Goal: Transaction & Acquisition: Purchase product/service

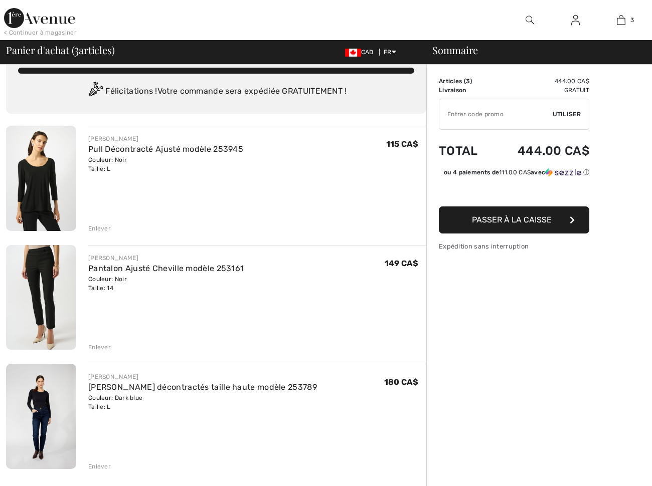
scroll to position [28, 0]
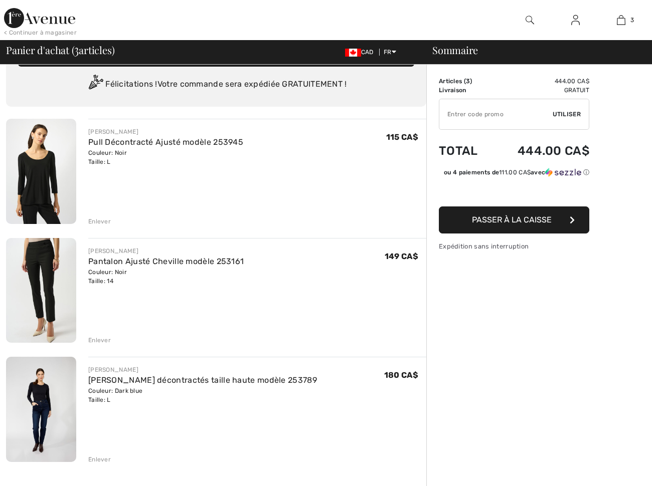
click at [552, 234] on button "Passer à la caisse" at bounding box center [514, 220] width 150 height 27
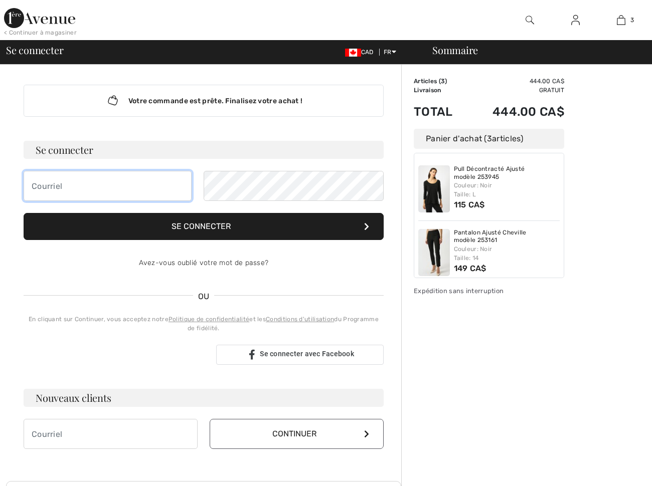
click at [79, 187] on input "email" at bounding box center [108, 186] width 168 height 30
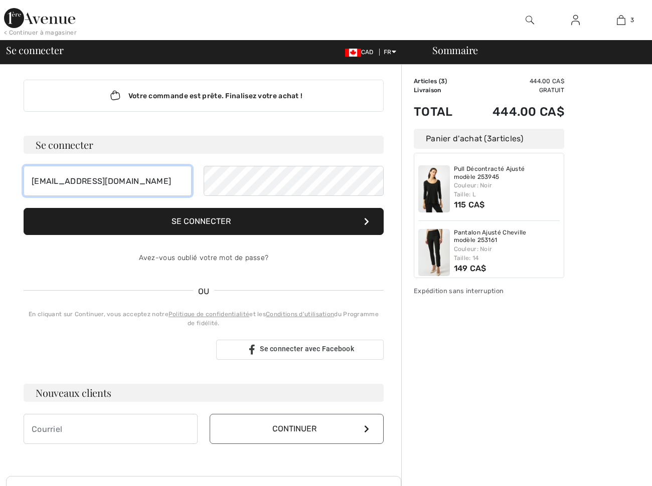
type input "[EMAIL_ADDRESS][DOMAIN_NAME]"
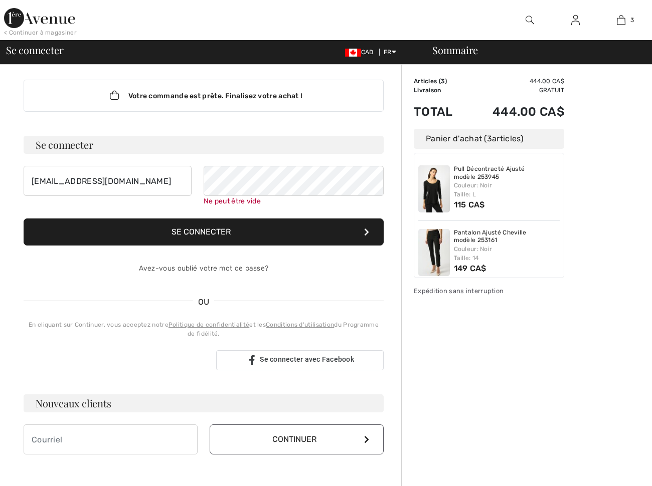
click at [360, 135] on div "Votre commande est prête. Finalisez votre achat ! Se connecter nclevesq@videotr…" at bounding box center [204, 267] width 376 height 415
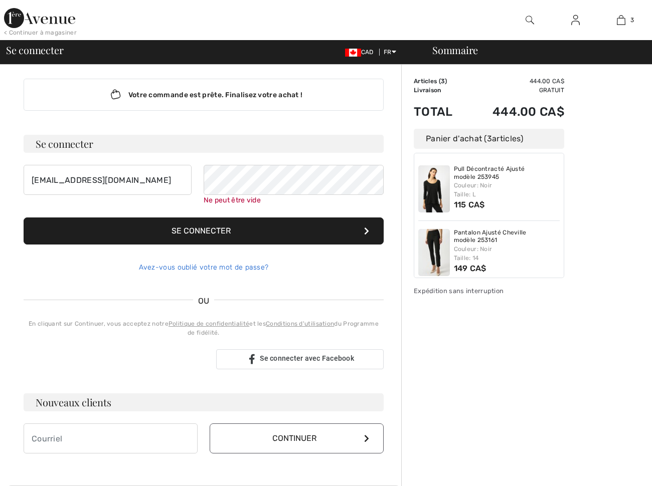
scroll to position [7, 0]
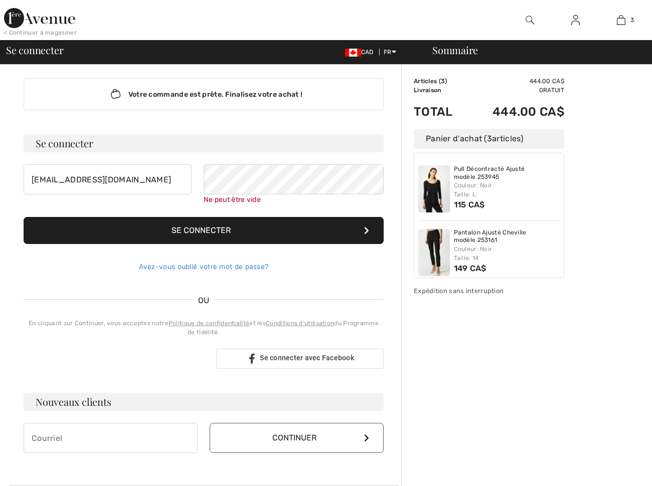
click at [204, 266] on link "Avez-vous oublié votre mot de passe?" at bounding box center [204, 267] width 130 height 9
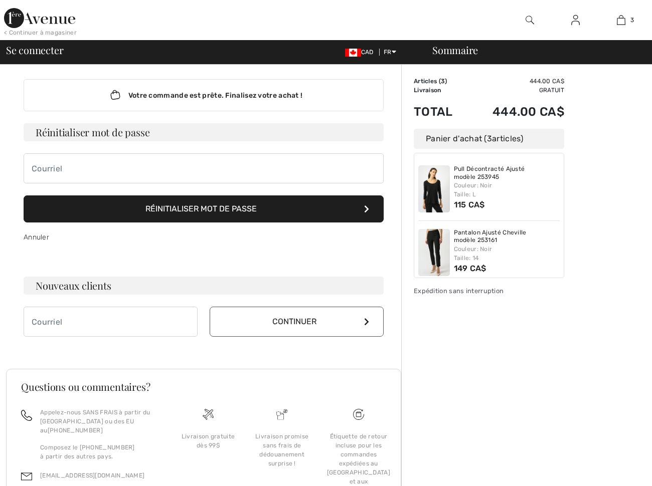
scroll to position [5, 0]
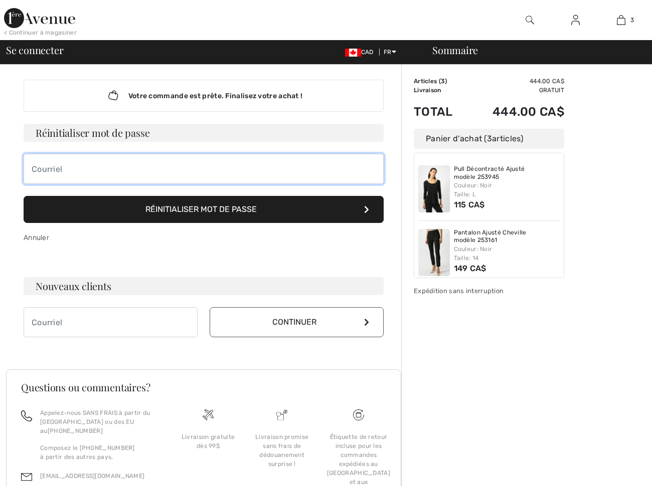
click at [89, 170] on input "email" at bounding box center [204, 169] width 360 height 30
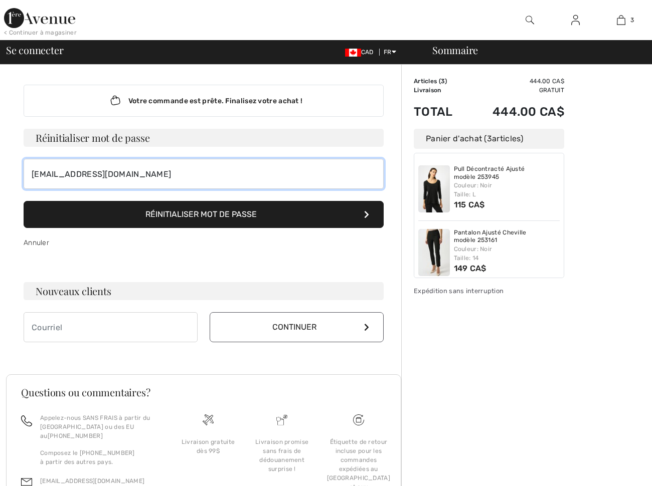
scroll to position [0, 0]
type input "nclevesq@videotron.ca"
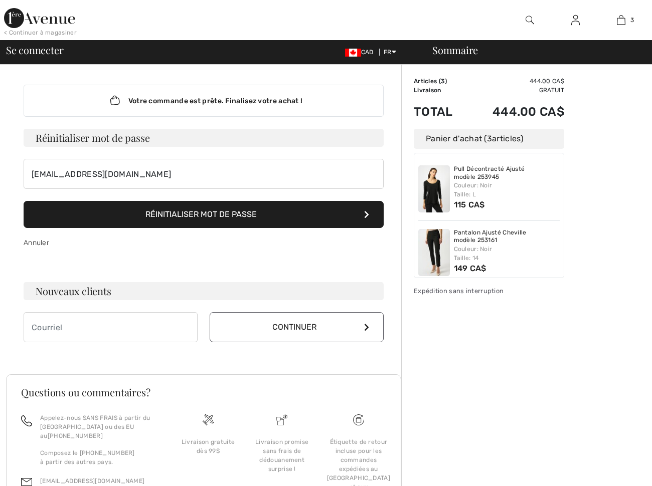
click at [206, 213] on button "Réinitialiser mot de passe" at bounding box center [204, 214] width 360 height 27
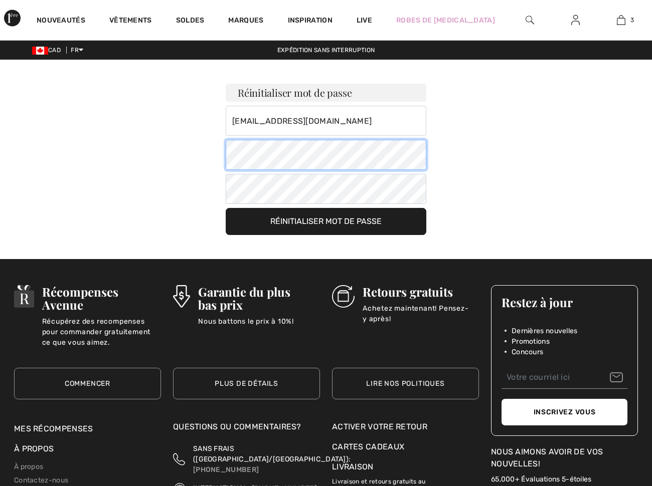
checkbox input "true"
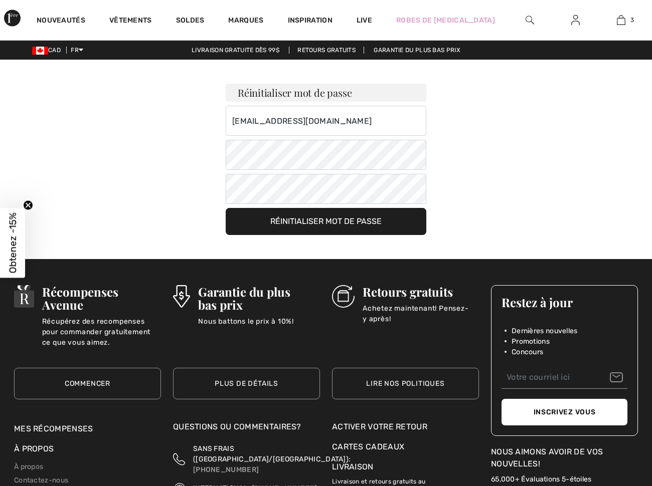
click at [356, 220] on button "Réinitialiser mot de passe" at bounding box center [326, 221] width 201 height 27
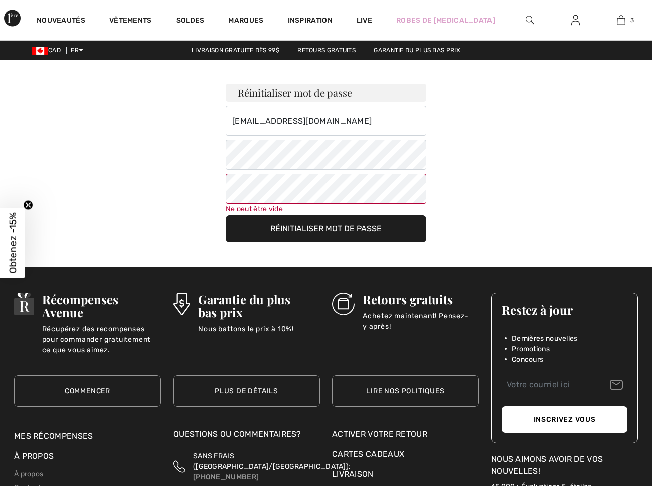
scroll to position [95, 0]
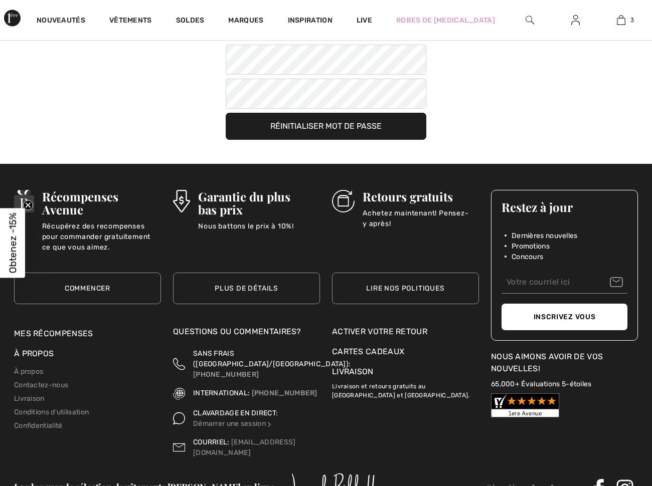
click at [357, 121] on button "Réinitialiser mot de passe" at bounding box center [326, 126] width 201 height 27
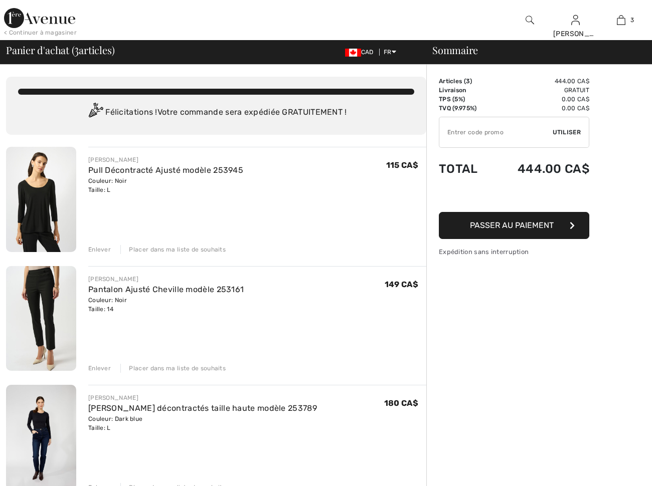
click at [470, 230] on span "Passer au paiement" at bounding box center [512, 226] width 84 height 10
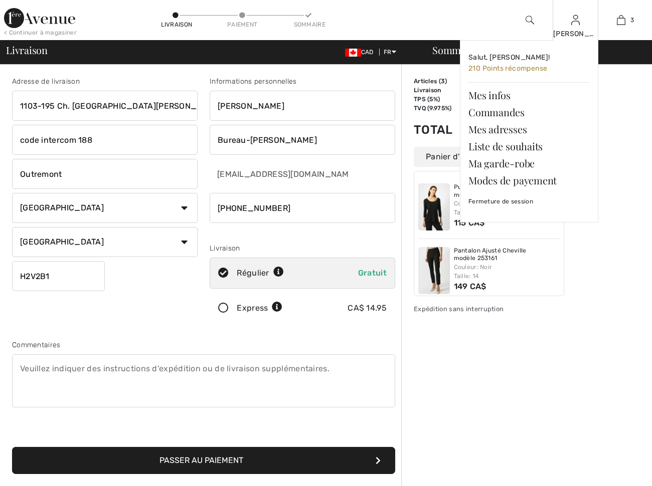
scroll to position [1, 1]
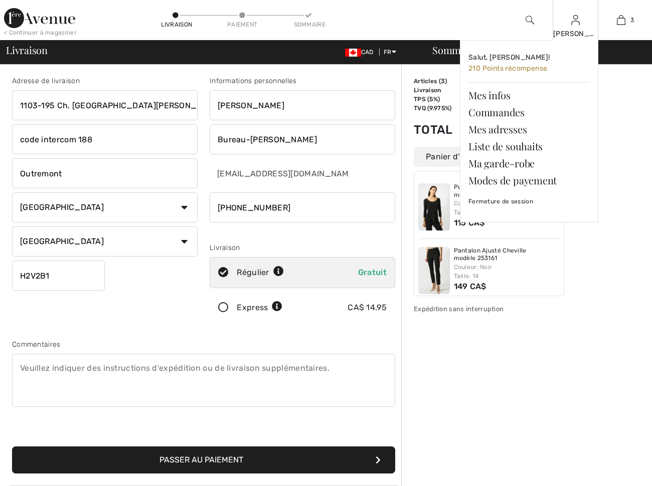
click at [574, 33] on div "[PERSON_NAME]" at bounding box center [575, 34] width 45 height 11
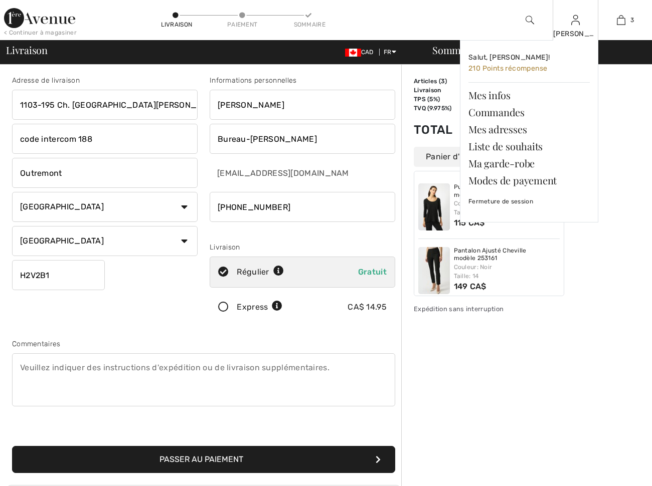
click at [580, 23] on div "Nicole Salut, Nicole! 210 Points récompense Mes infos Commandes Mes adresses Li…" at bounding box center [575, 20] width 46 height 40
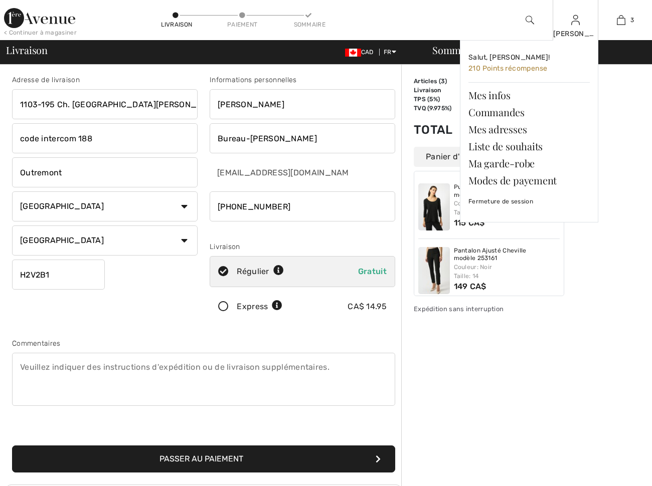
click at [578, 28] on div "Nicole Salut, Nicole! 210 Points récompense Mes infos Commandes Mes adresses Li…" at bounding box center [575, 20] width 46 height 40
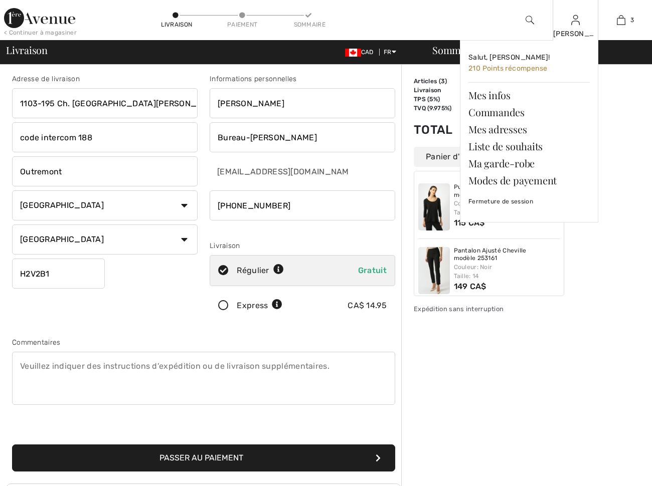
click at [578, 28] on div "Nicole Salut, Nicole! 210 Points récompense Mes infos Commandes Mes adresses Li…" at bounding box center [575, 20] width 46 height 40
click at [497, 92] on link "Mes infos" at bounding box center [528, 95] width 121 height 17
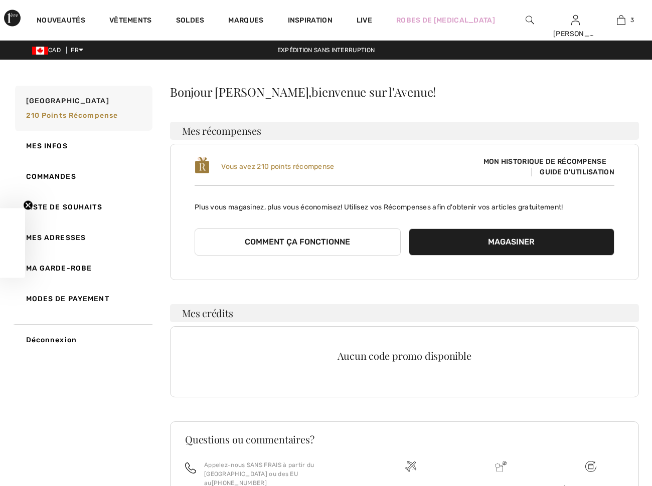
checkbox input "true"
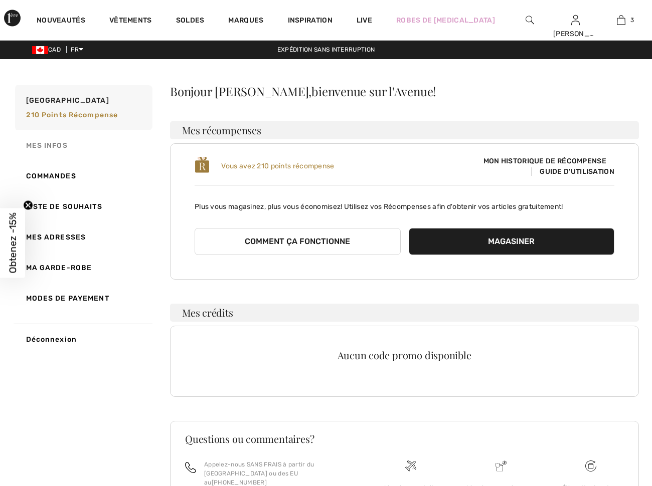
click at [46, 146] on link "Mes infos" at bounding box center [82, 145] width 139 height 31
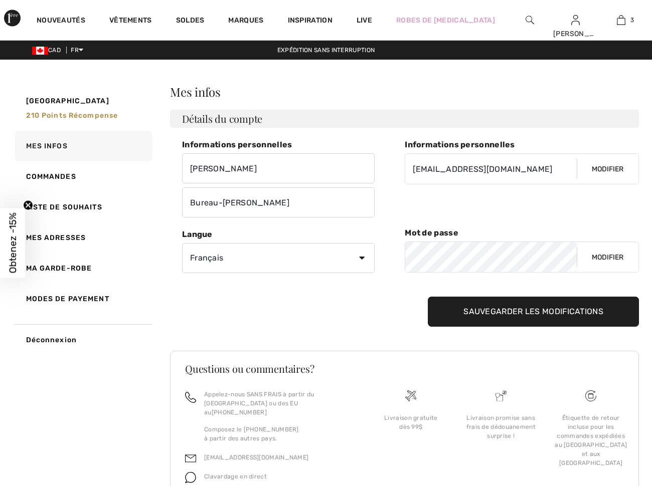
scroll to position [0, 0]
click at [61, 146] on link "Mes infos" at bounding box center [82, 146] width 139 height 31
click at [220, 124] on h3 "Détails du compte" at bounding box center [404, 119] width 469 height 18
click at [226, 207] on input "Bureau-Lévesque" at bounding box center [278, 203] width 193 height 30
click at [49, 238] on link "Mes adresses" at bounding box center [82, 238] width 139 height 31
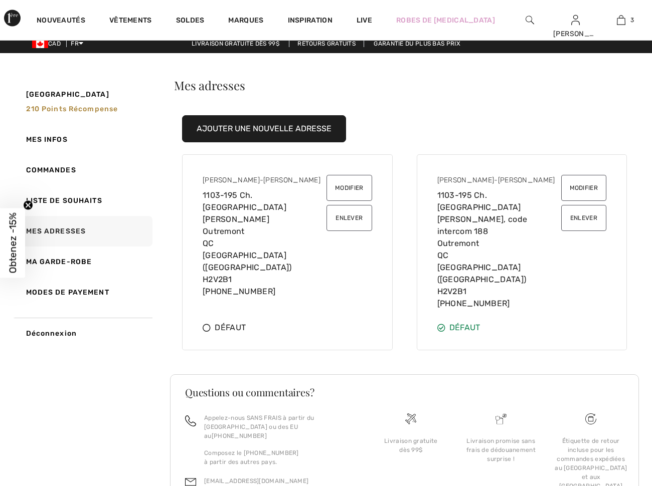
scroll to position [6, 0]
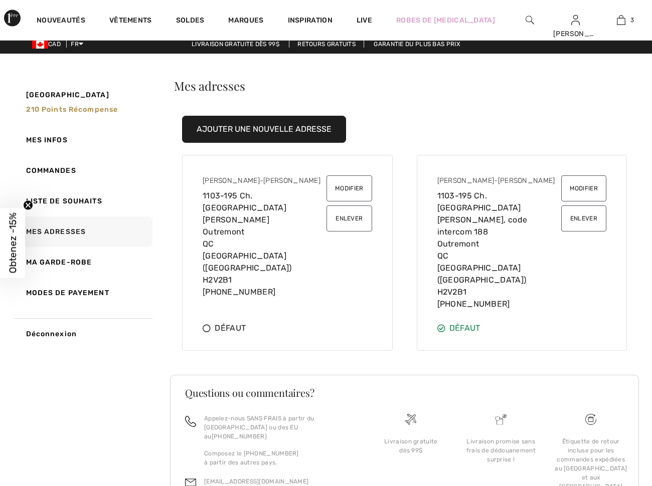
click at [577, 221] on button "Enlever" at bounding box center [583, 219] width 45 height 26
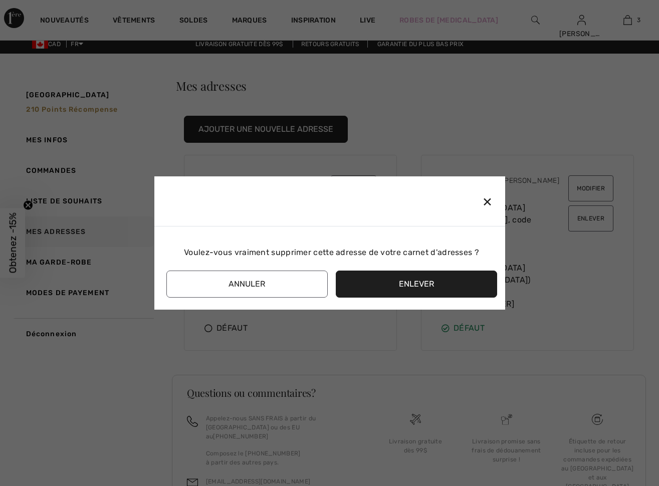
click at [469, 282] on button "Enlever" at bounding box center [416, 284] width 161 height 27
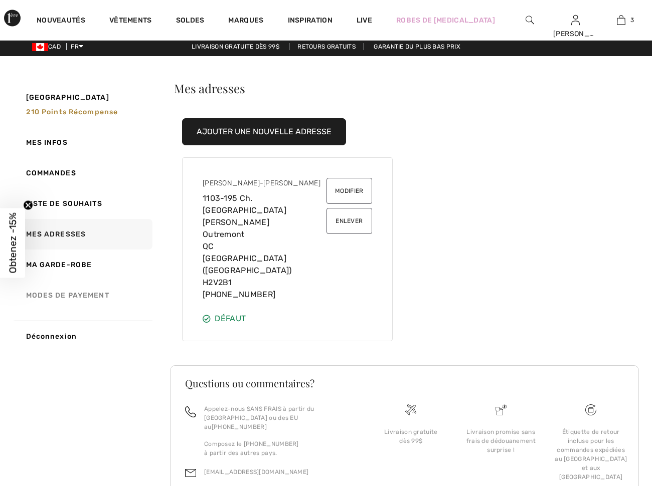
scroll to position [2, 1]
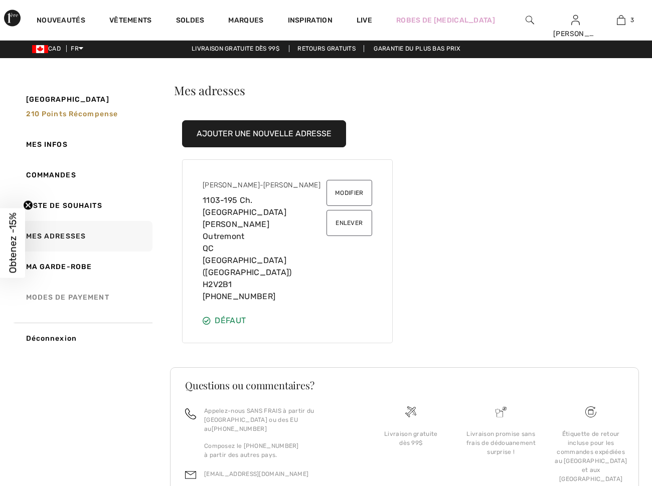
click at [80, 294] on link "Modes de payement" at bounding box center [82, 297] width 139 height 31
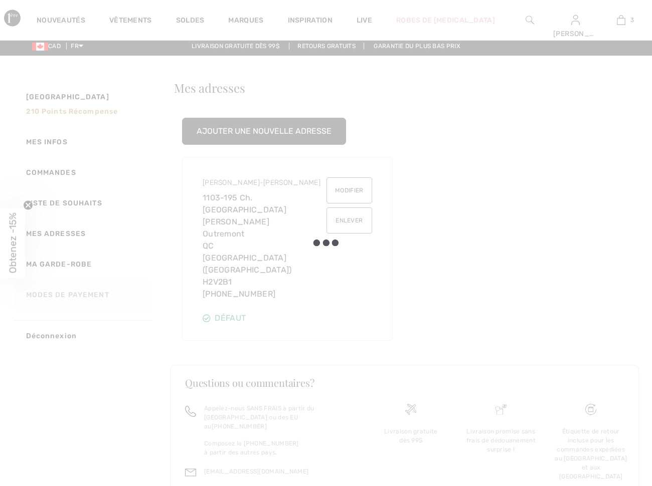
scroll to position [0, 0]
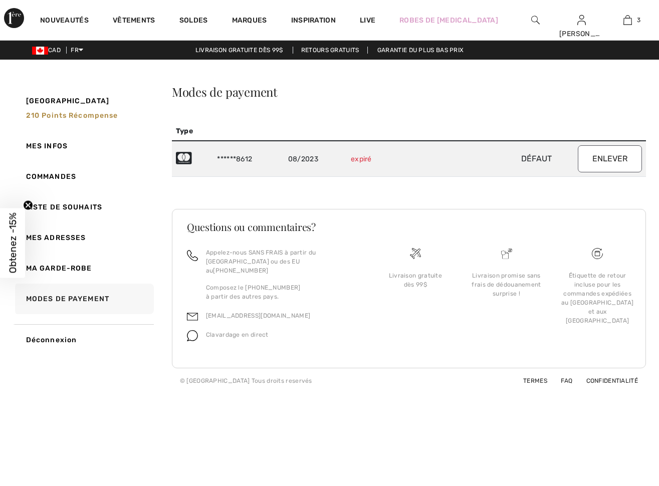
click at [587, 164] on button "Enlever" at bounding box center [610, 158] width 64 height 27
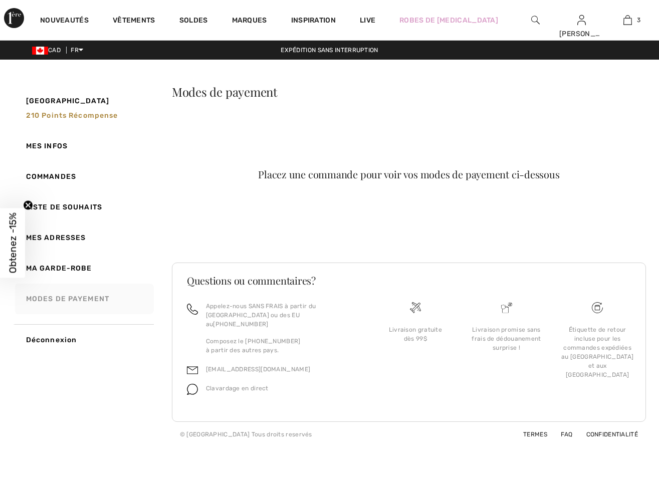
click at [94, 299] on link "Modes de payement" at bounding box center [83, 299] width 141 height 31
click at [56, 140] on link "Mes infos" at bounding box center [83, 146] width 141 height 31
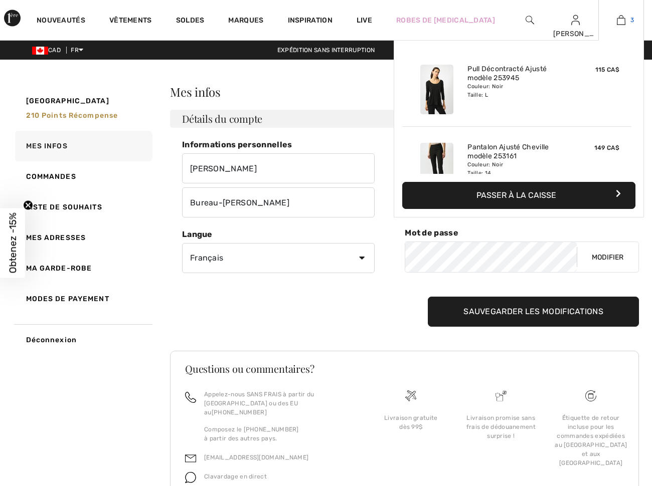
click at [620, 23] on img at bounding box center [621, 20] width 9 height 12
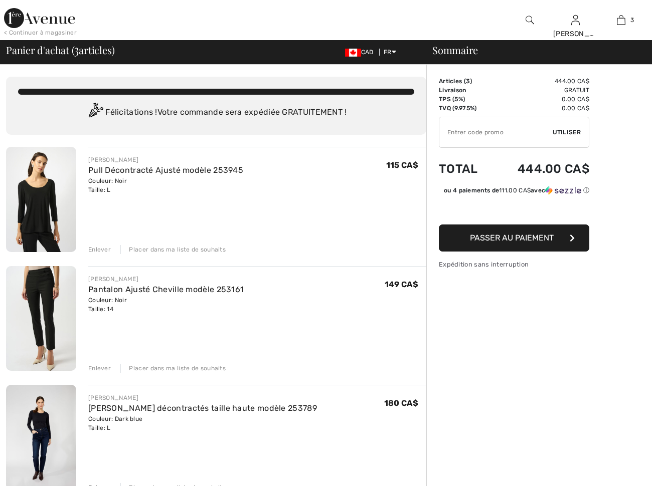
click at [532, 243] on span "Passer au paiement" at bounding box center [512, 238] width 84 height 10
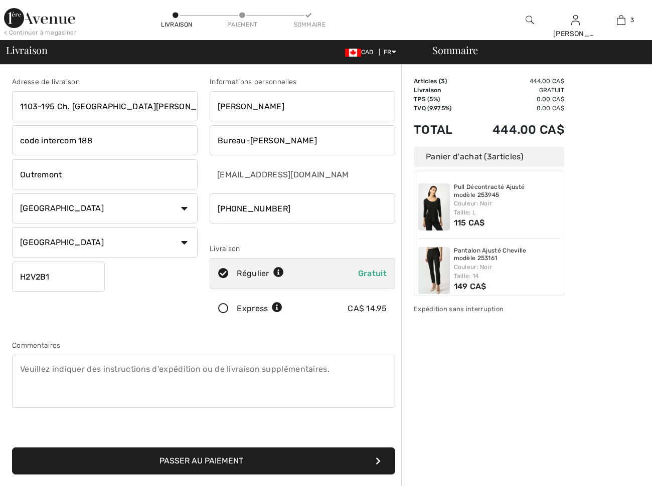
drag, startPoint x: 109, startPoint y: 137, endPoint x: 5, endPoint y: 134, distance: 104.3
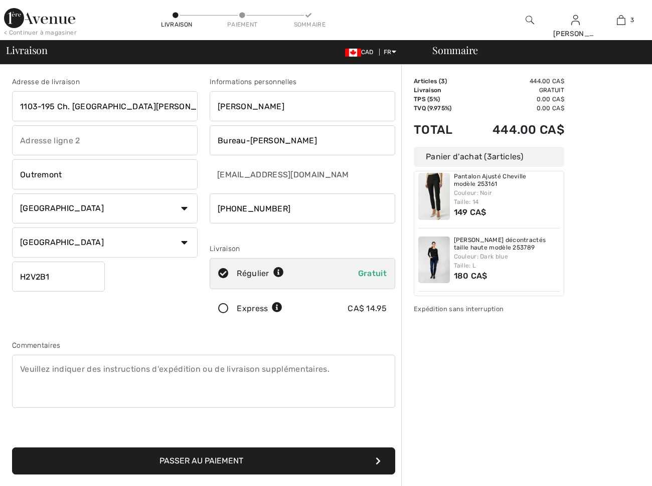
scroll to position [87, 0]
click at [61, 370] on textarea at bounding box center [203, 381] width 383 height 53
type textarea "Veuillez supprimer dans l'adresse le «code 188», qui n'existe plus."
click at [266, 454] on button "Passer au paiement" at bounding box center [203, 461] width 383 height 27
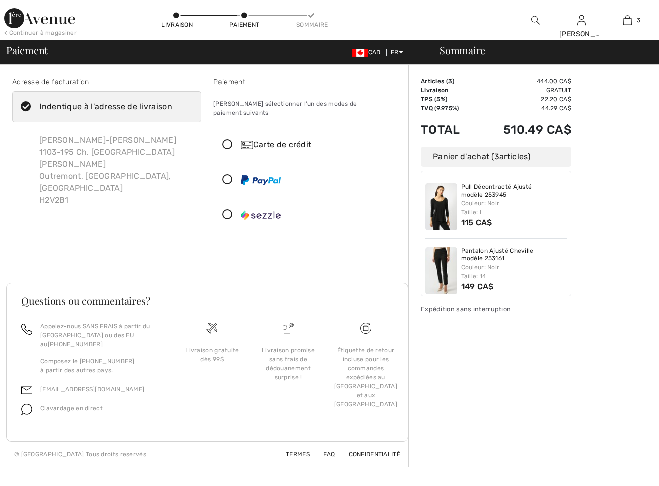
click at [223, 147] on icon at bounding box center [227, 145] width 27 height 11
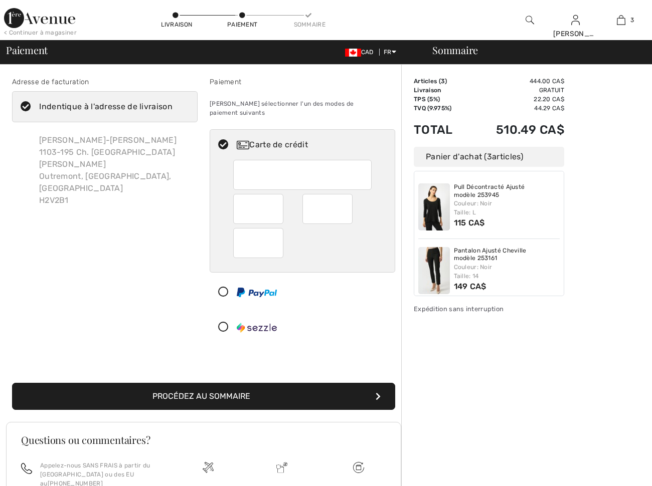
click at [290, 396] on button "Procédez au sommaire" at bounding box center [203, 396] width 383 height 27
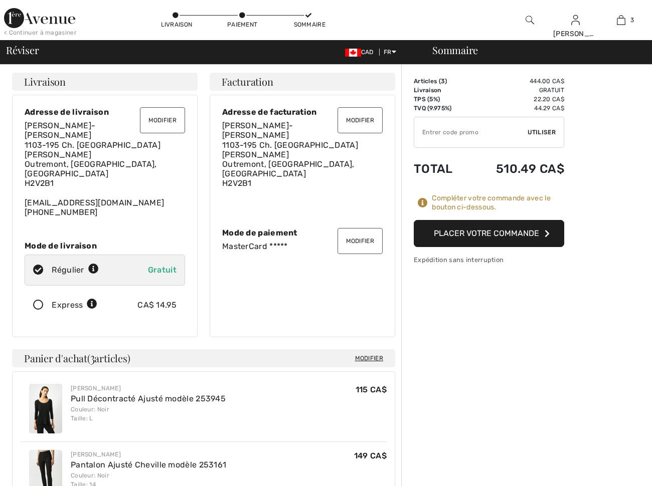
click at [501, 240] on button "Placer votre commande" at bounding box center [489, 233] width 150 height 27
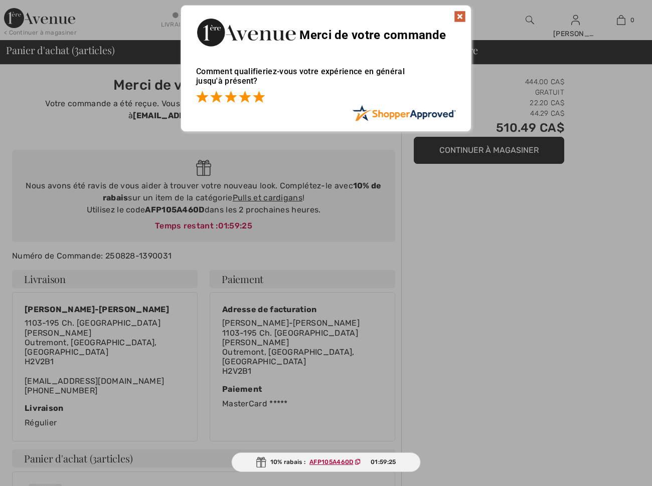
click at [262, 96] on span at bounding box center [259, 97] width 12 height 12
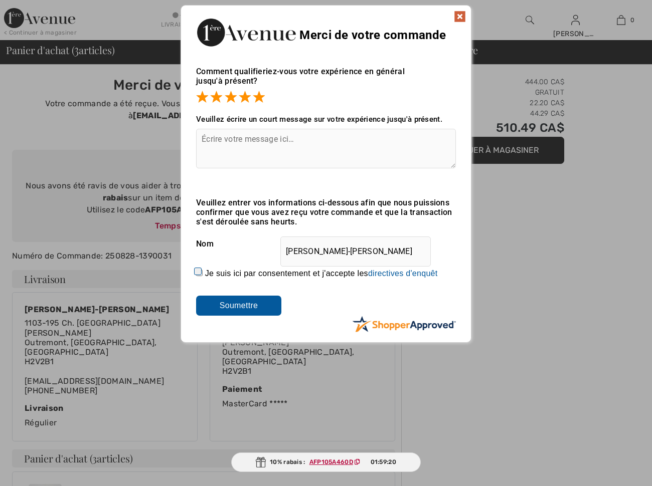
click at [212, 142] on textarea at bounding box center [326, 149] width 260 height 40
type textarea "Très facile. Merci."
click at [198, 273] on input "Je suis ici par consentement et j'accepte les En soumettant une évaluation, vou…" at bounding box center [199, 273] width 7 height 7
checkbox input "true"
click at [238, 304] on input "Soumettre" at bounding box center [238, 306] width 85 height 20
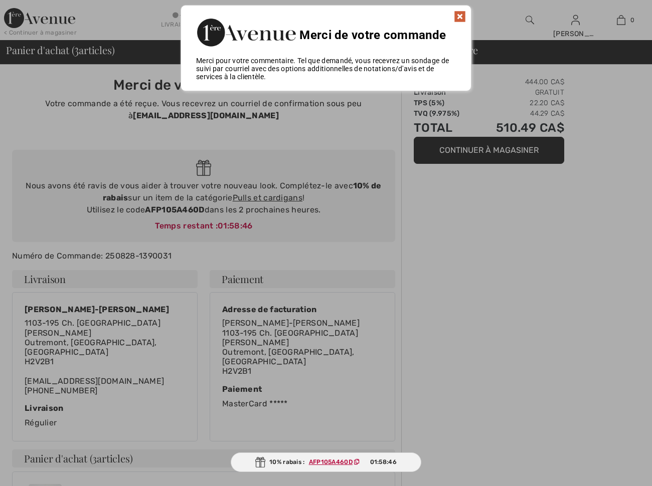
click at [460, 16] on img at bounding box center [460, 17] width 12 height 12
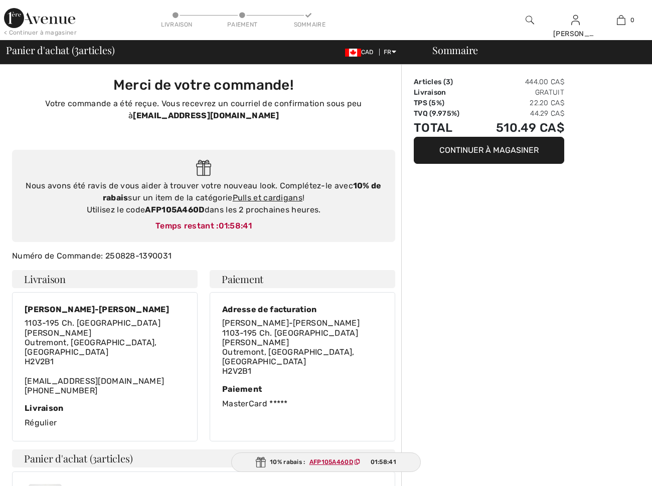
click at [341, 462] on ins "AFP105A460D" at bounding box center [331, 462] width 44 height 7
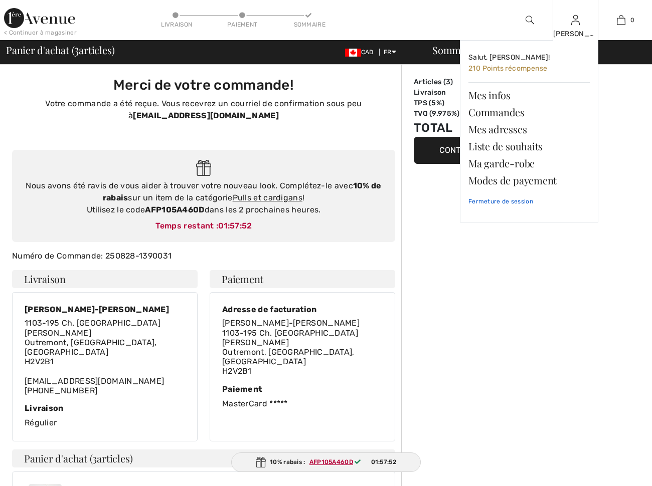
click at [509, 200] on link "Fermeture de session" at bounding box center [528, 201] width 121 height 25
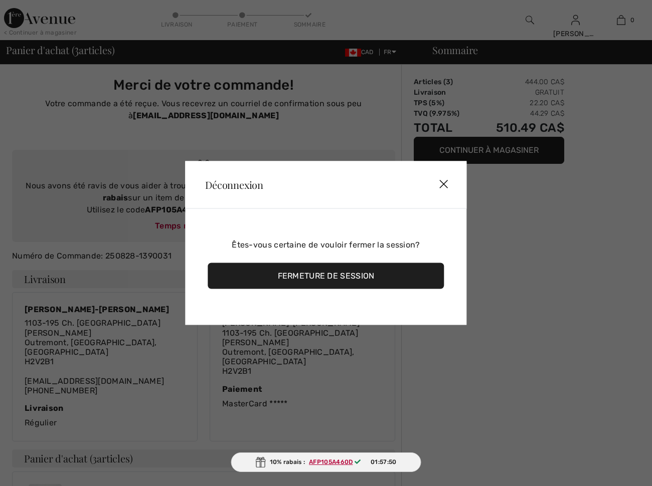
click at [223, 274] on div "Fermeture de session" at bounding box center [326, 276] width 236 height 26
